Goal: Information Seeking & Learning: Learn about a topic

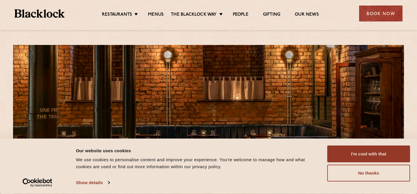
click at [154, 11] on ul "Restaurants Soho City Shoreditch Covent Garden Canary Wharf Manchester Birmingh…" at bounding box center [210, 13] width 291 height 9
click at [157, 13] on link "Menus" at bounding box center [156, 15] width 16 height 6
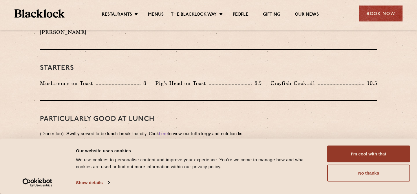
scroll to position [301, 0]
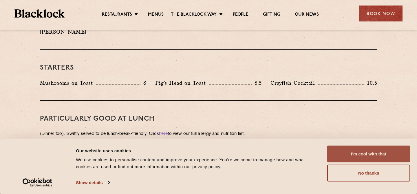
click at [379, 154] on button "I'm cool with that" at bounding box center [368, 153] width 83 height 17
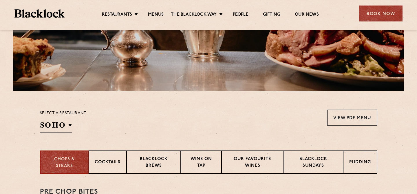
scroll to position [117, 0]
